Goal: Check status: Check status

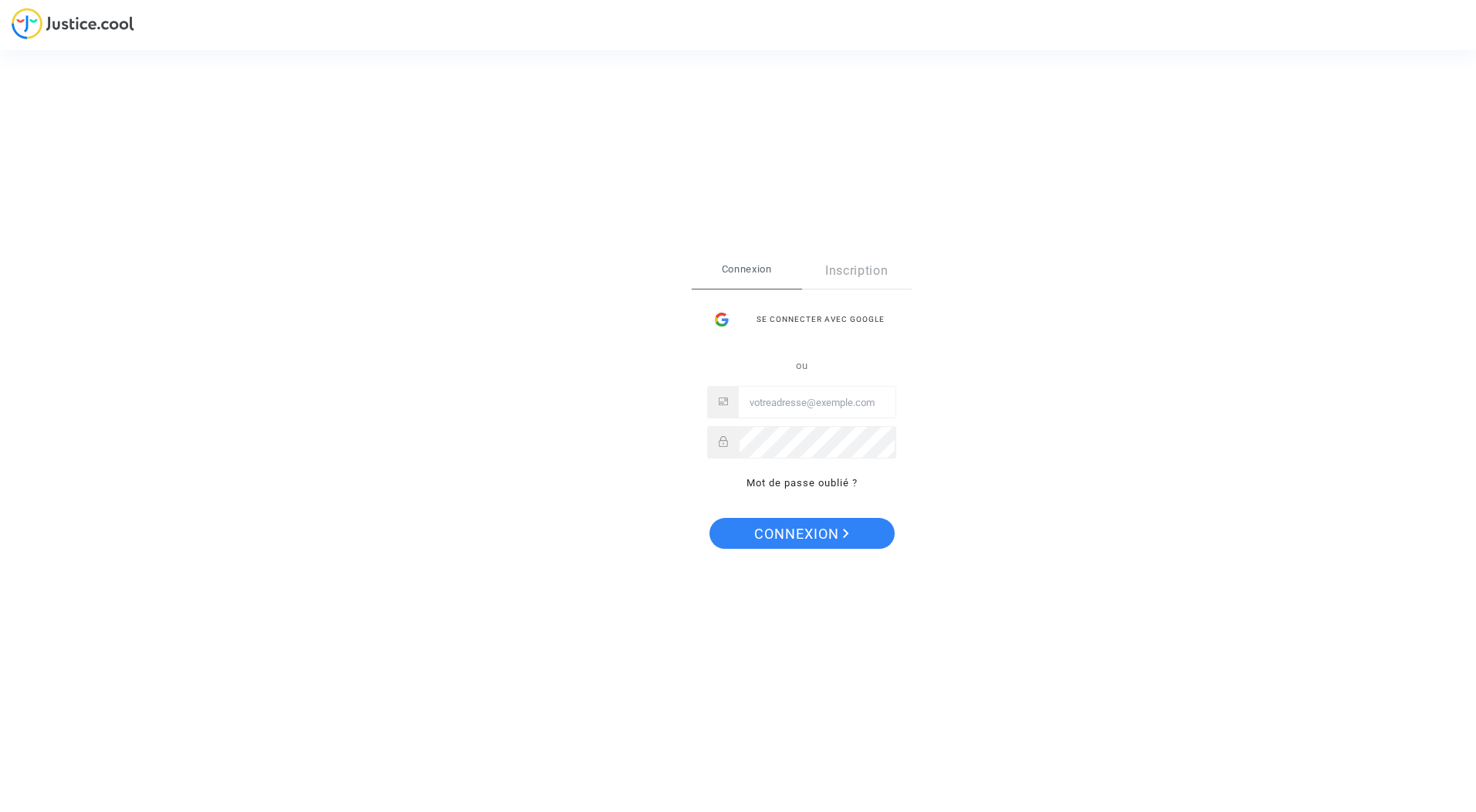
type input "Laurence.hartmann1@orange.fr"
click at [786, 526] on span "Connexion" at bounding box center [801, 534] width 95 height 33
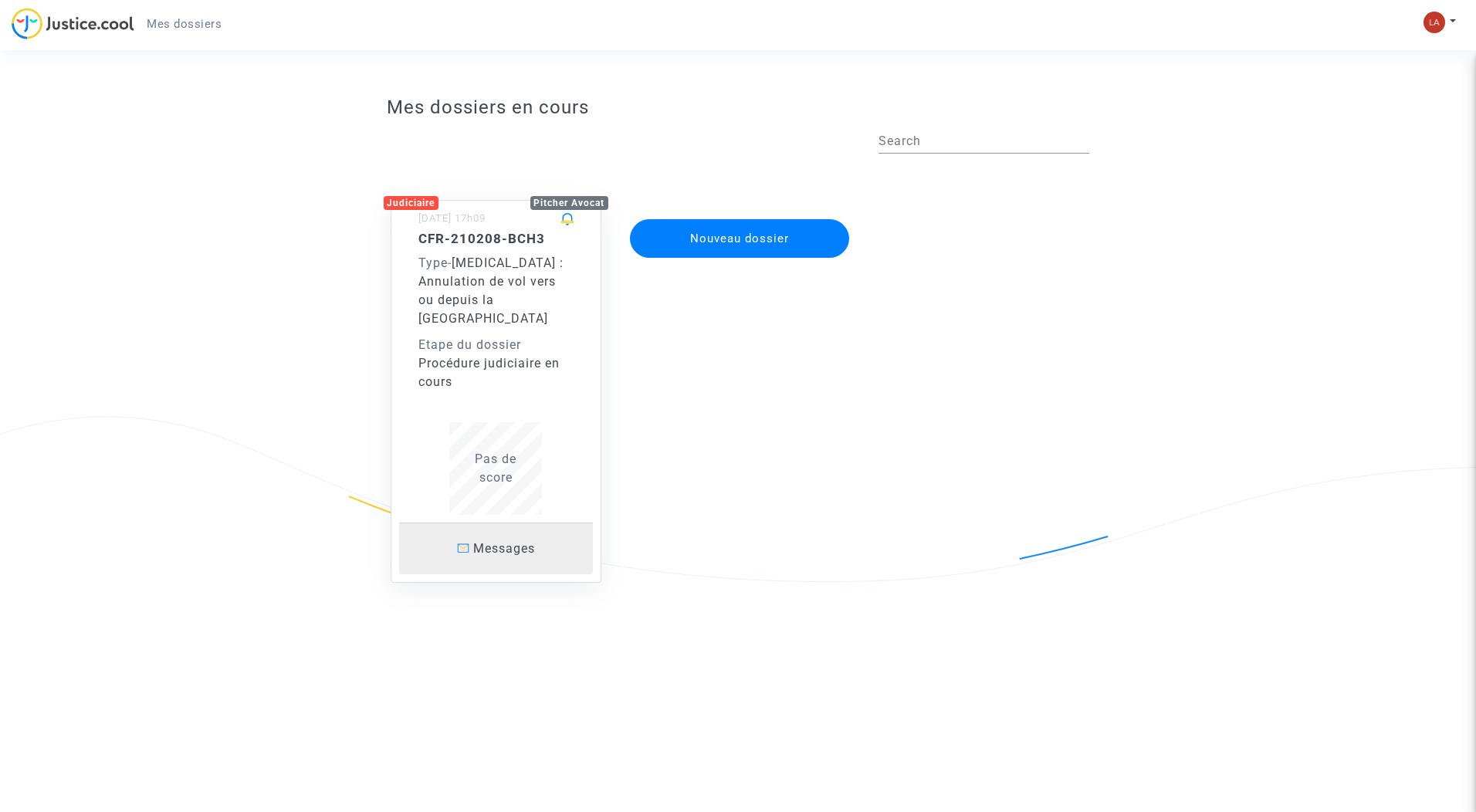
click at [501, 541] on span "Messages" at bounding box center [504, 548] width 62 height 15
